Goal: Find specific page/section: Find specific page/section

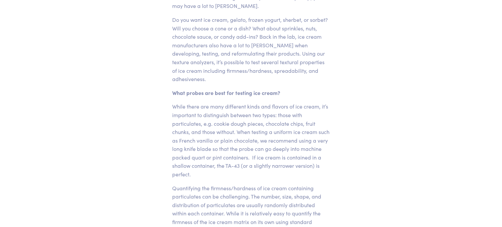
scroll to position [279, 0]
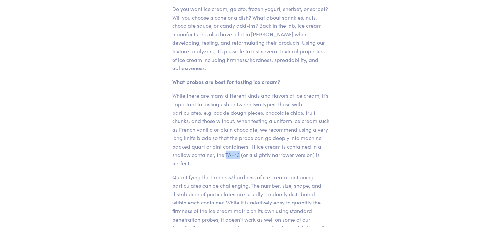
drag, startPoint x: 262, startPoint y: 153, endPoint x: 275, endPoint y: 153, distance: 13.2
click at [275, 153] on p "While there are many different kinds and flavors of ice cream, it’s important t…" at bounding box center [251, 129] width 157 height 76
copy p "TA-43"
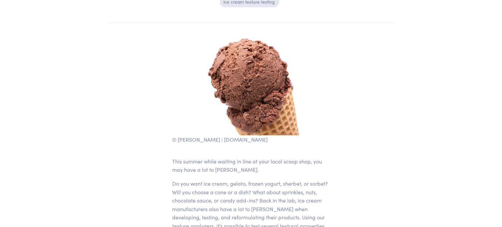
scroll to position [0, 0]
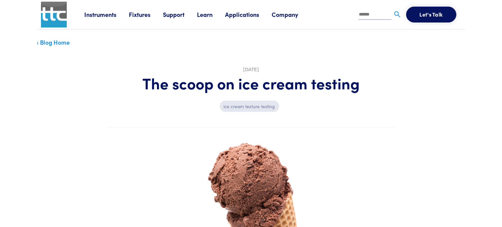
click at [146, 14] on link "Fixtures" at bounding box center [146, 14] width 34 height 8
click at [94, 44] on link "Probes & Fixtures" at bounding box center [80, 44] width 47 height 10
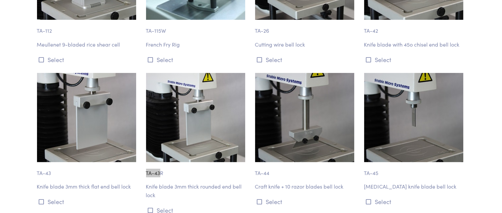
scroll to position [2671, 0]
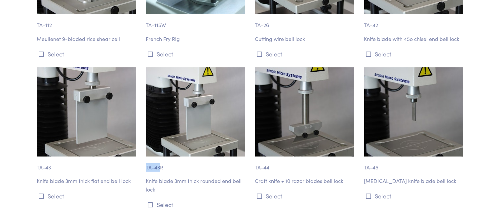
click at [105, 97] on img at bounding box center [86, 111] width 99 height 89
click at [116, 157] on p "TA-43" at bounding box center [87, 164] width 101 height 15
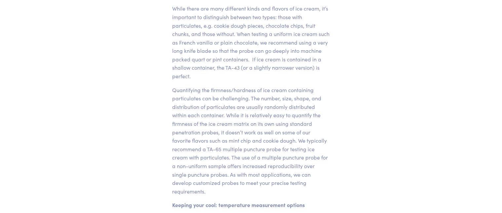
scroll to position [384, 0]
